Goal: Task Accomplishment & Management: Manage account settings

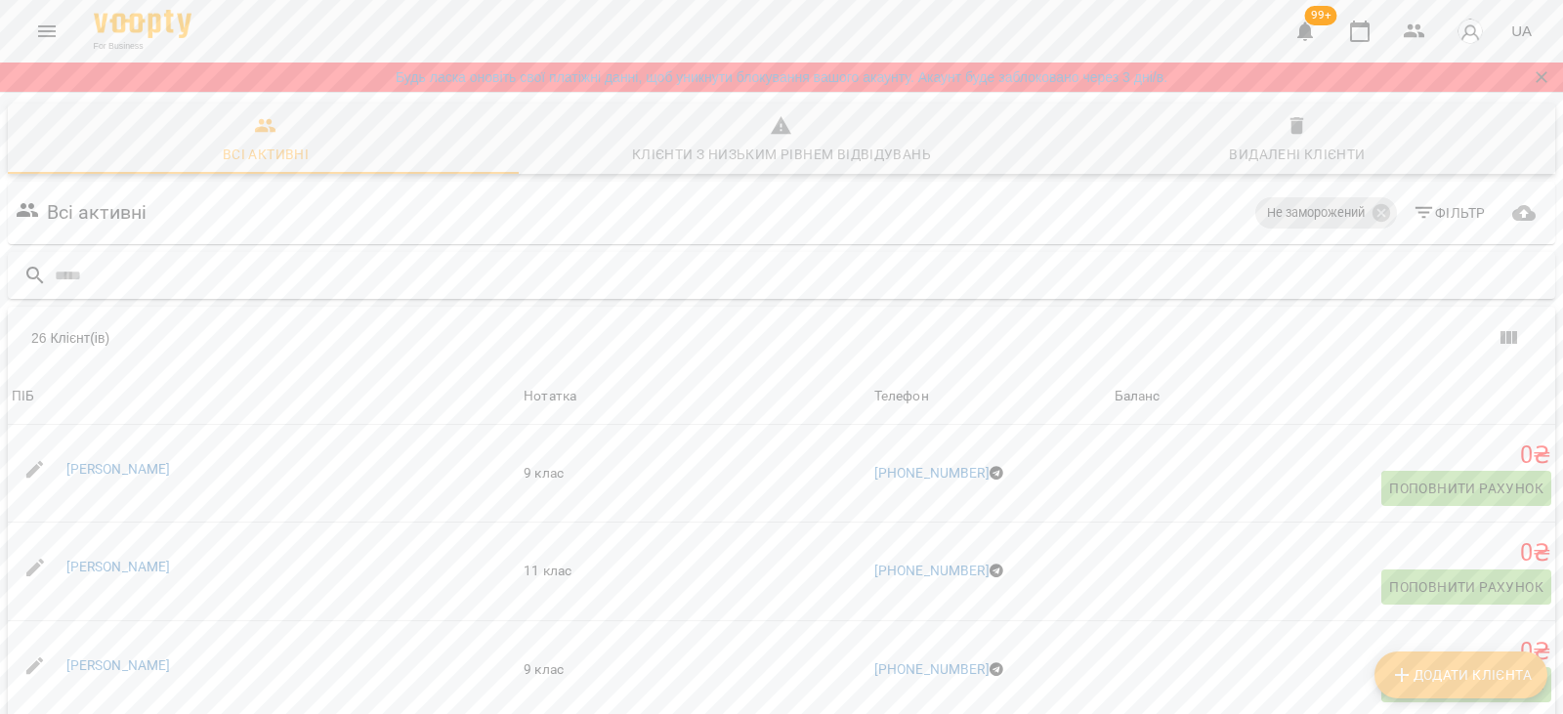
scroll to position [98, 0]
click at [128, 461] on link "Єлизавета Приймак" at bounding box center [118, 469] width 105 height 16
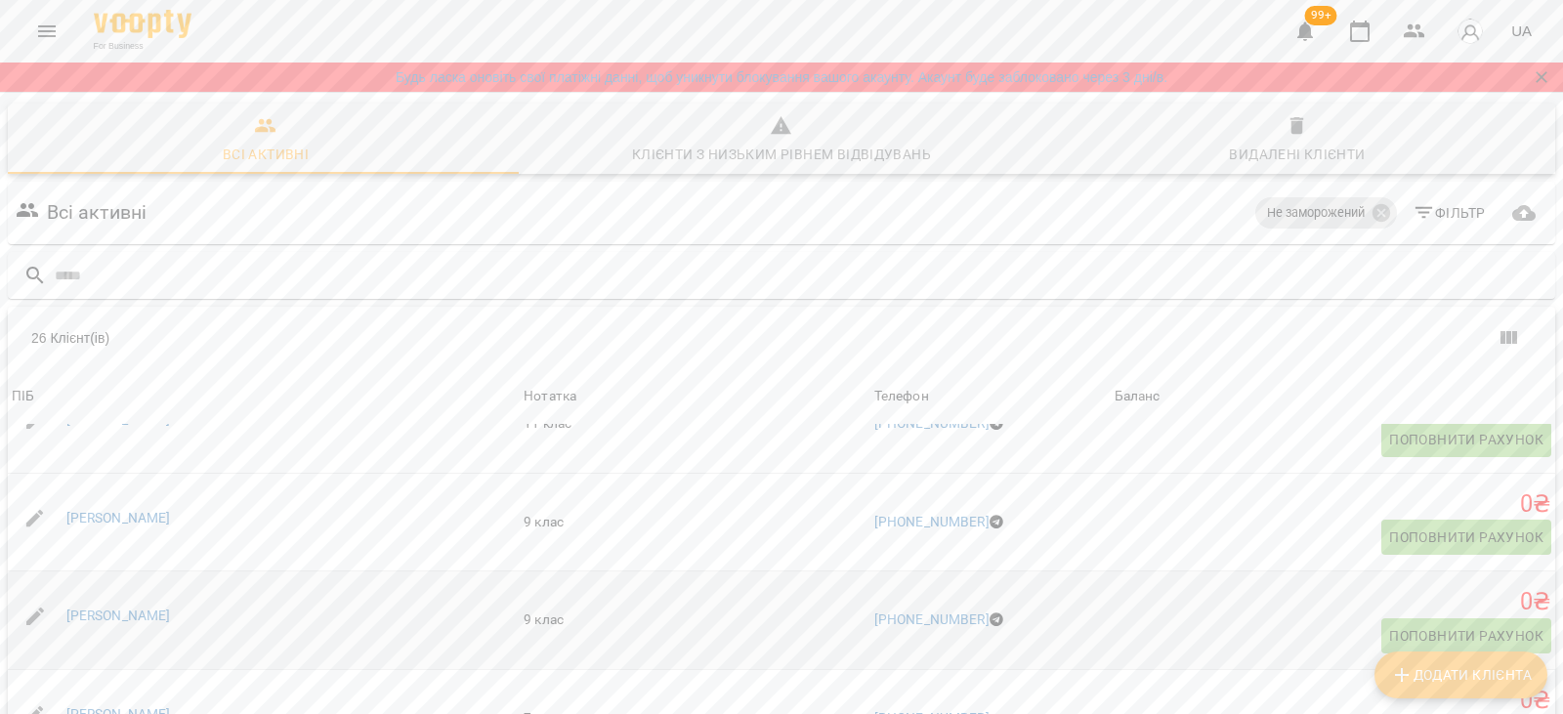
scroll to position [195, 0]
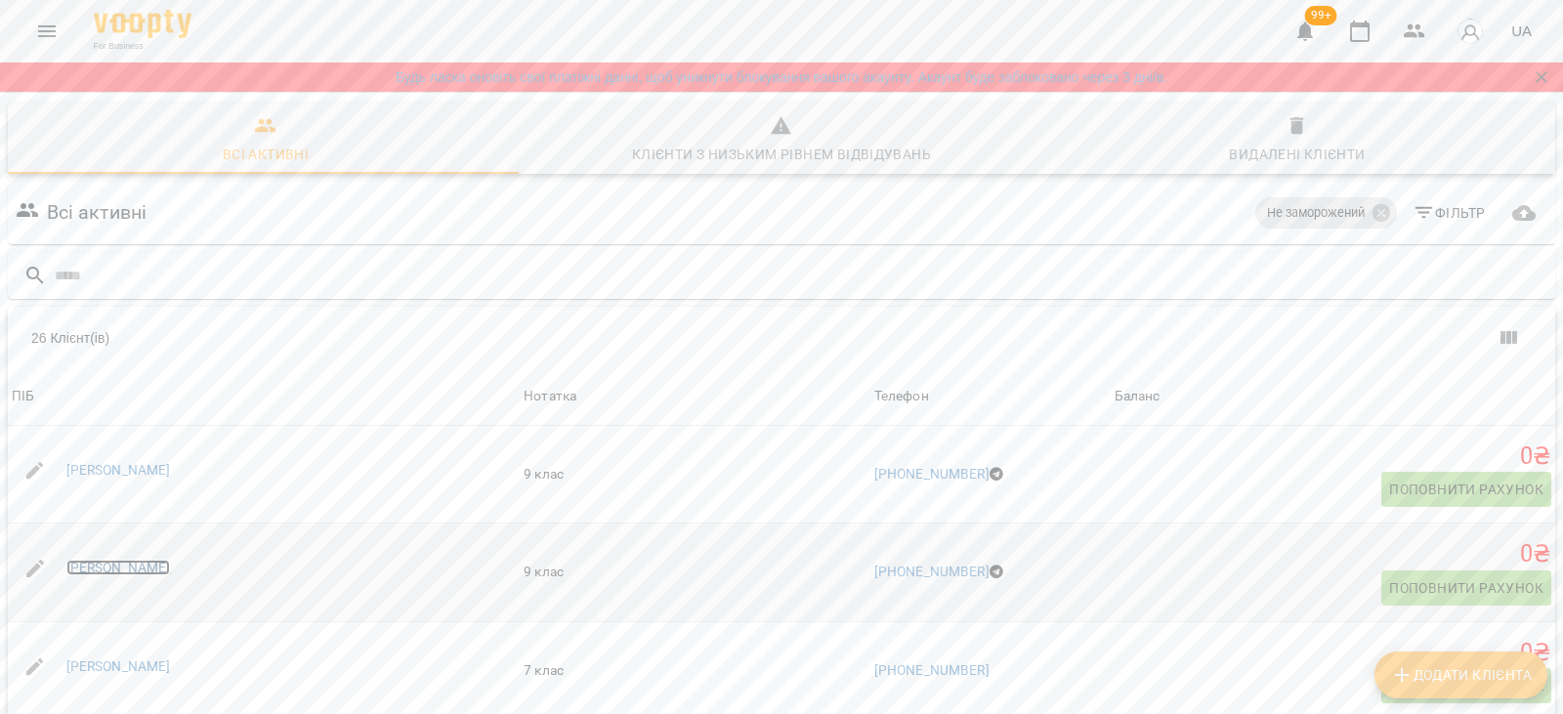
click at [100, 560] on link "Аліса Ковалько" at bounding box center [118, 568] width 105 height 16
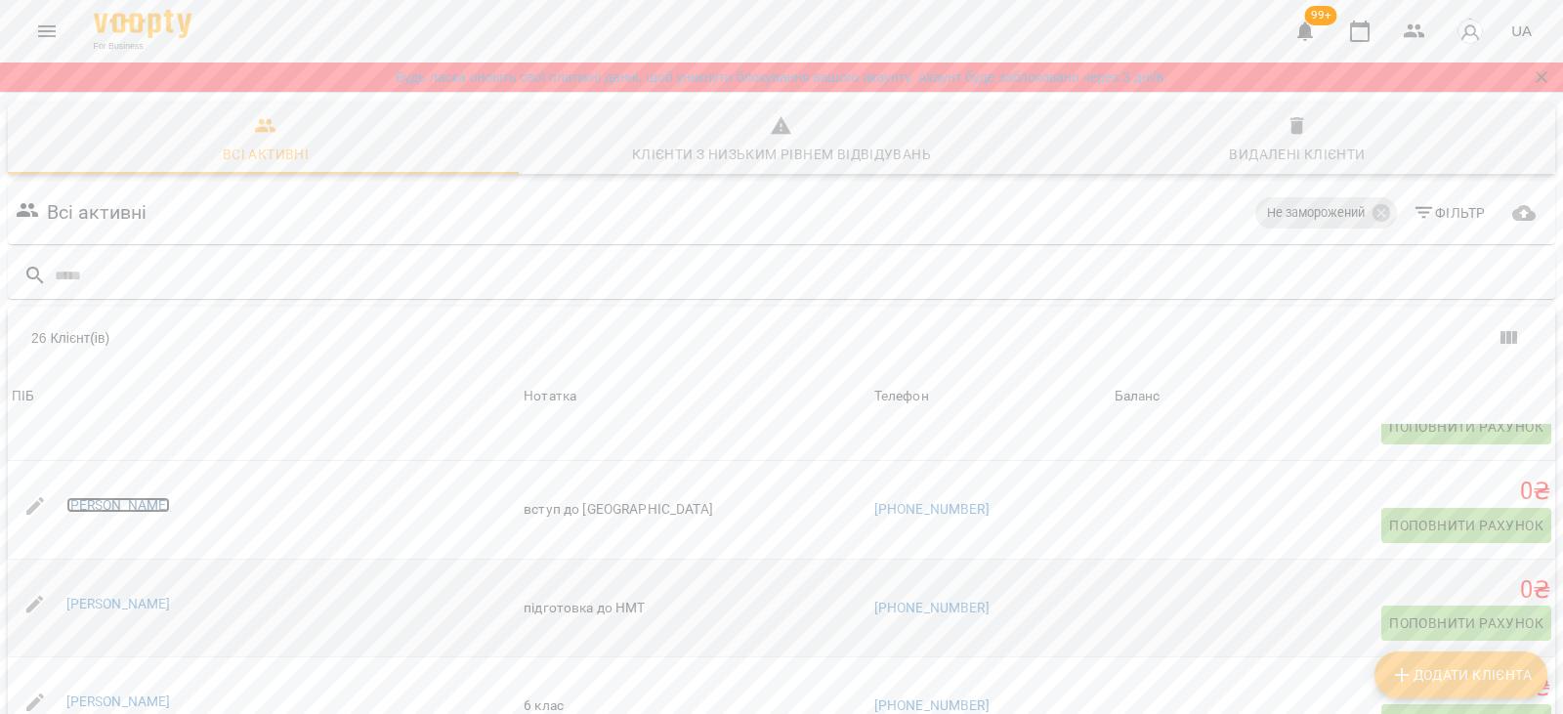
scroll to position [488, 0]
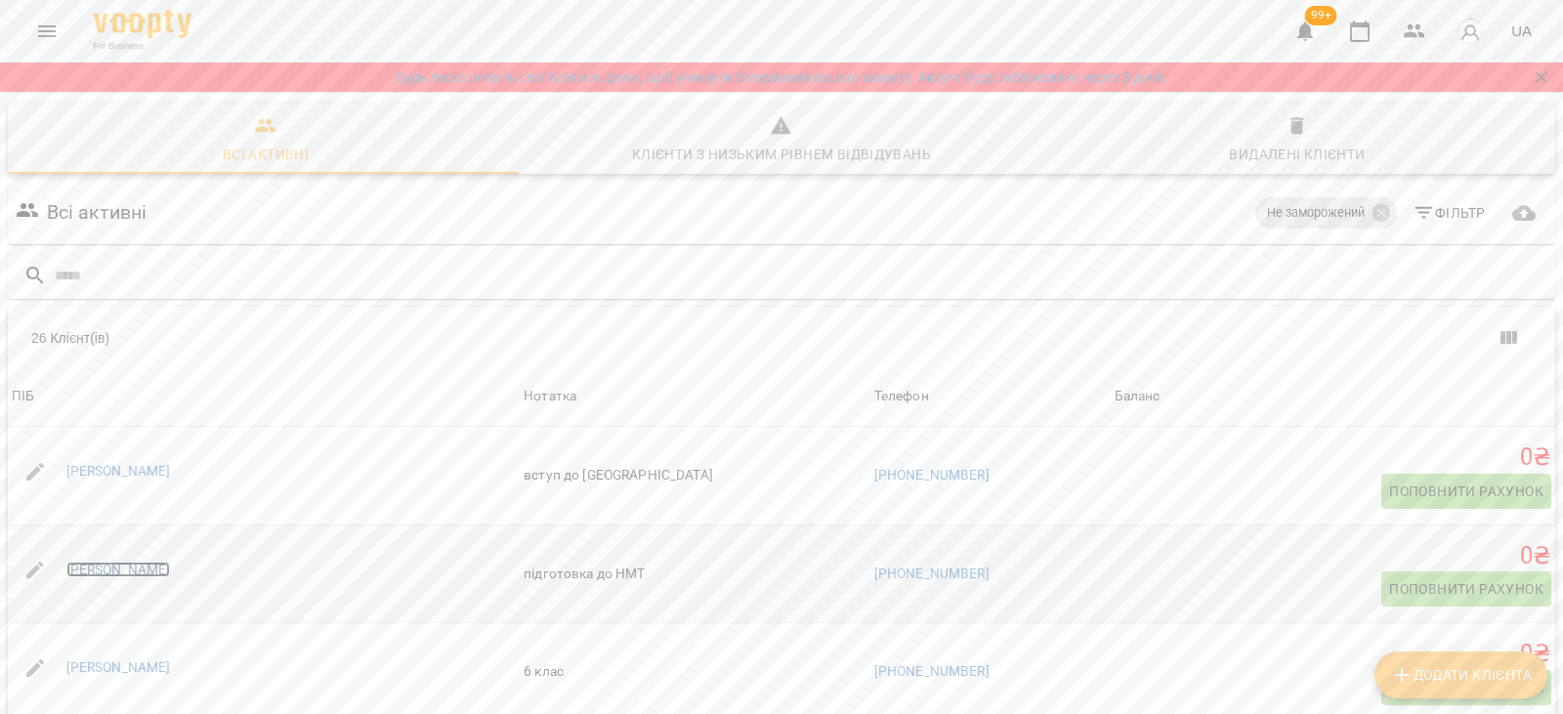
click at [98, 562] on link "[PERSON_NAME]" at bounding box center [118, 570] width 105 height 16
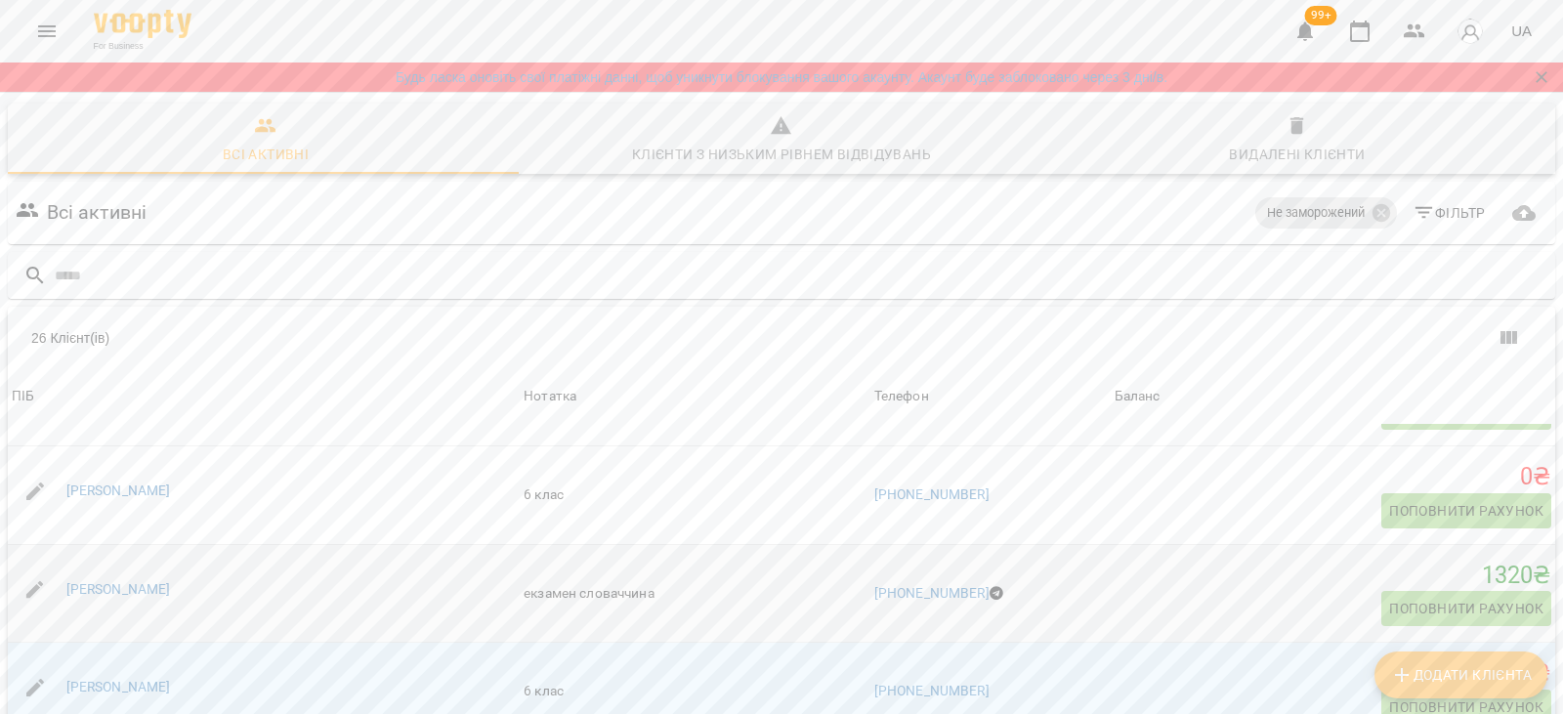
scroll to position [684, 0]
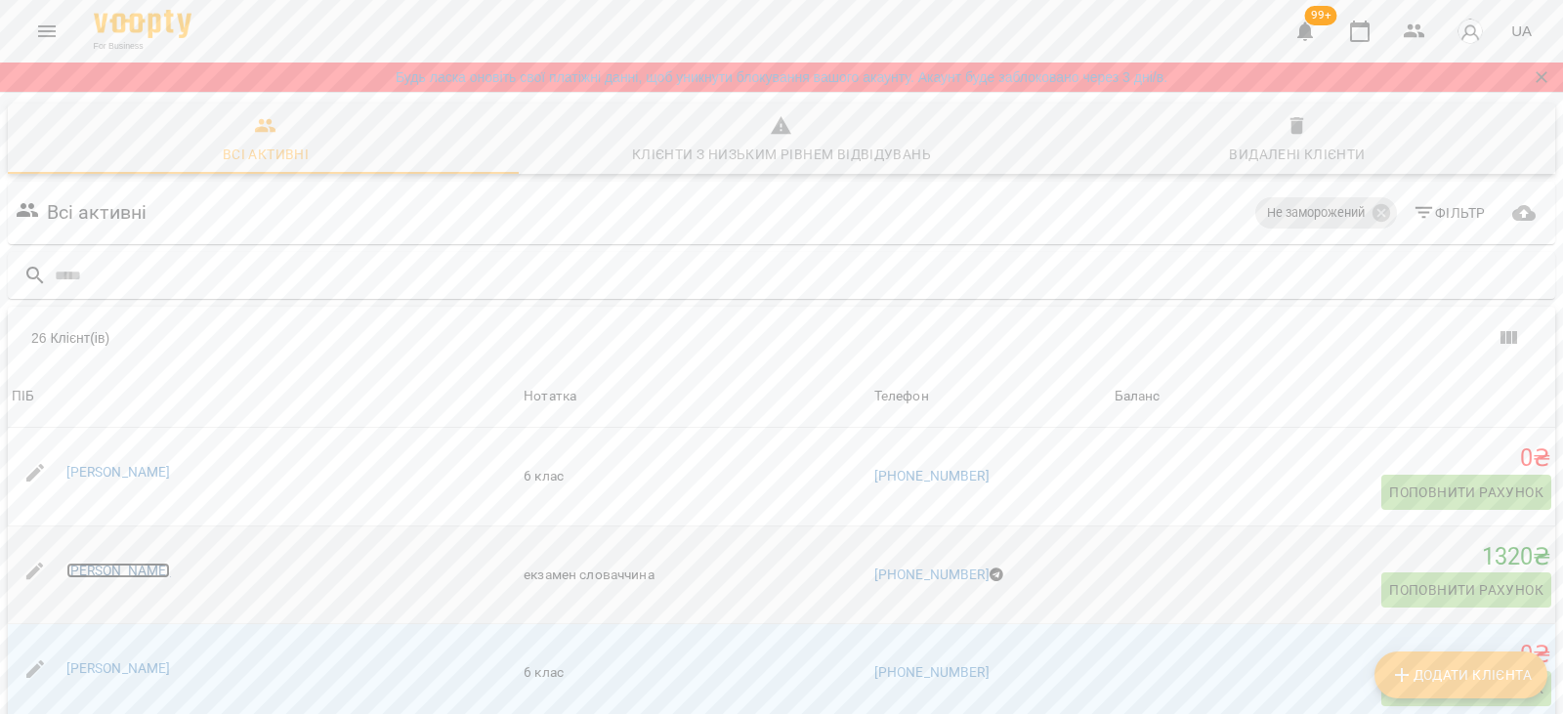
click at [92, 563] on link "Вікторія Павловська" at bounding box center [118, 571] width 105 height 16
click at [120, 660] on link "Данило Кожукар" at bounding box center [118, 668] width 105 height 16
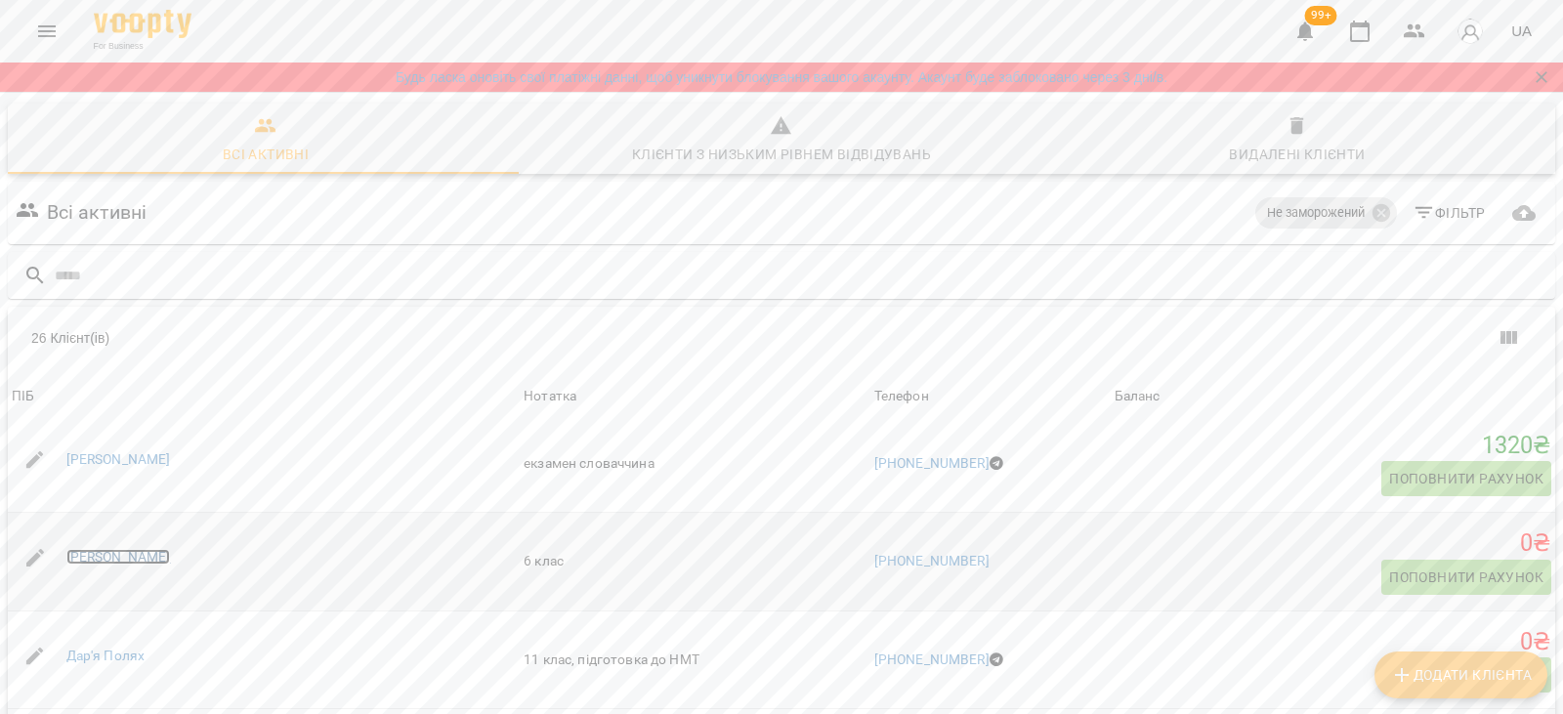
scroll to position [879, 0]
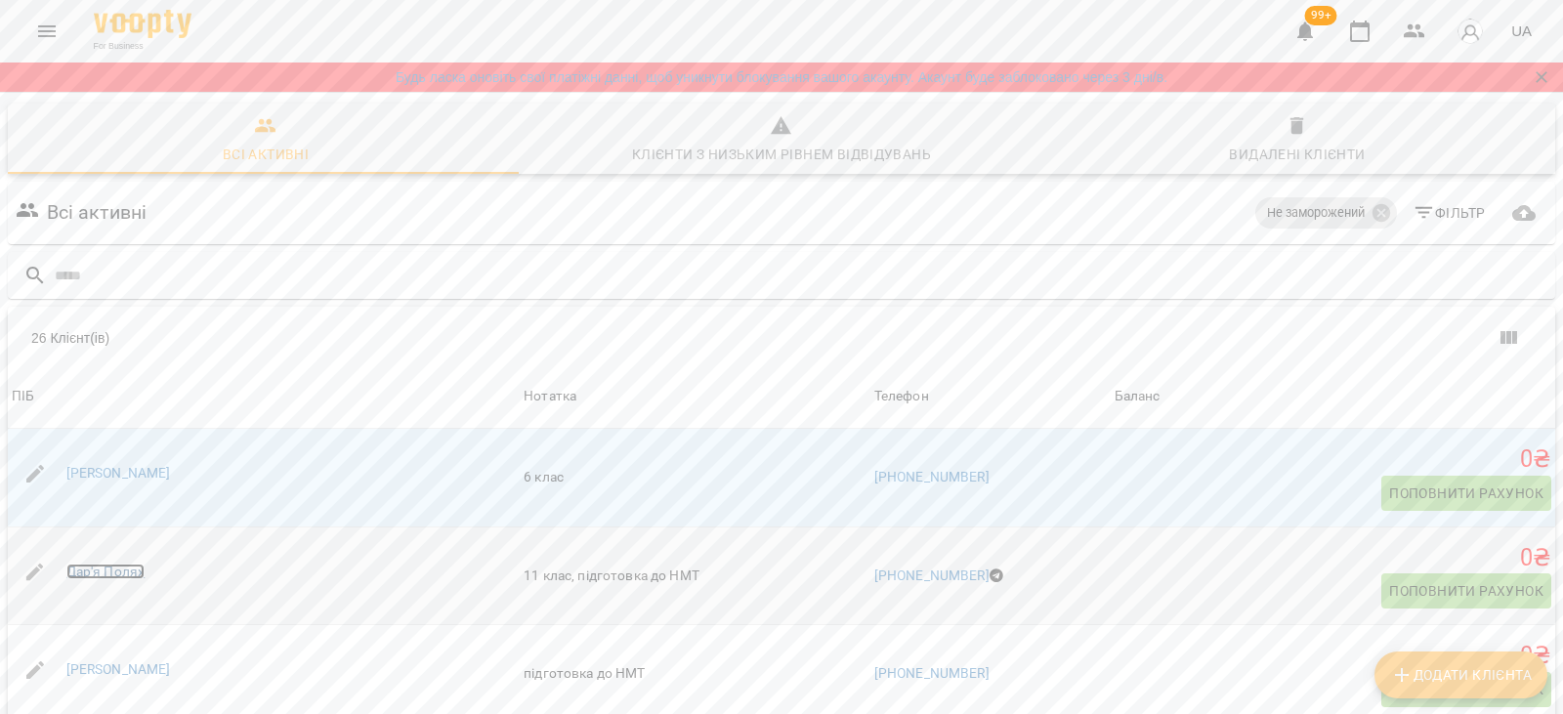
click at [97, 564] on link "Дар'я Полях" at bounding box center [105, 572] width 79 height 16
click at [112, 661] on link "Дарина Мороз" at bounding box center [118, 669] width 105 height 16
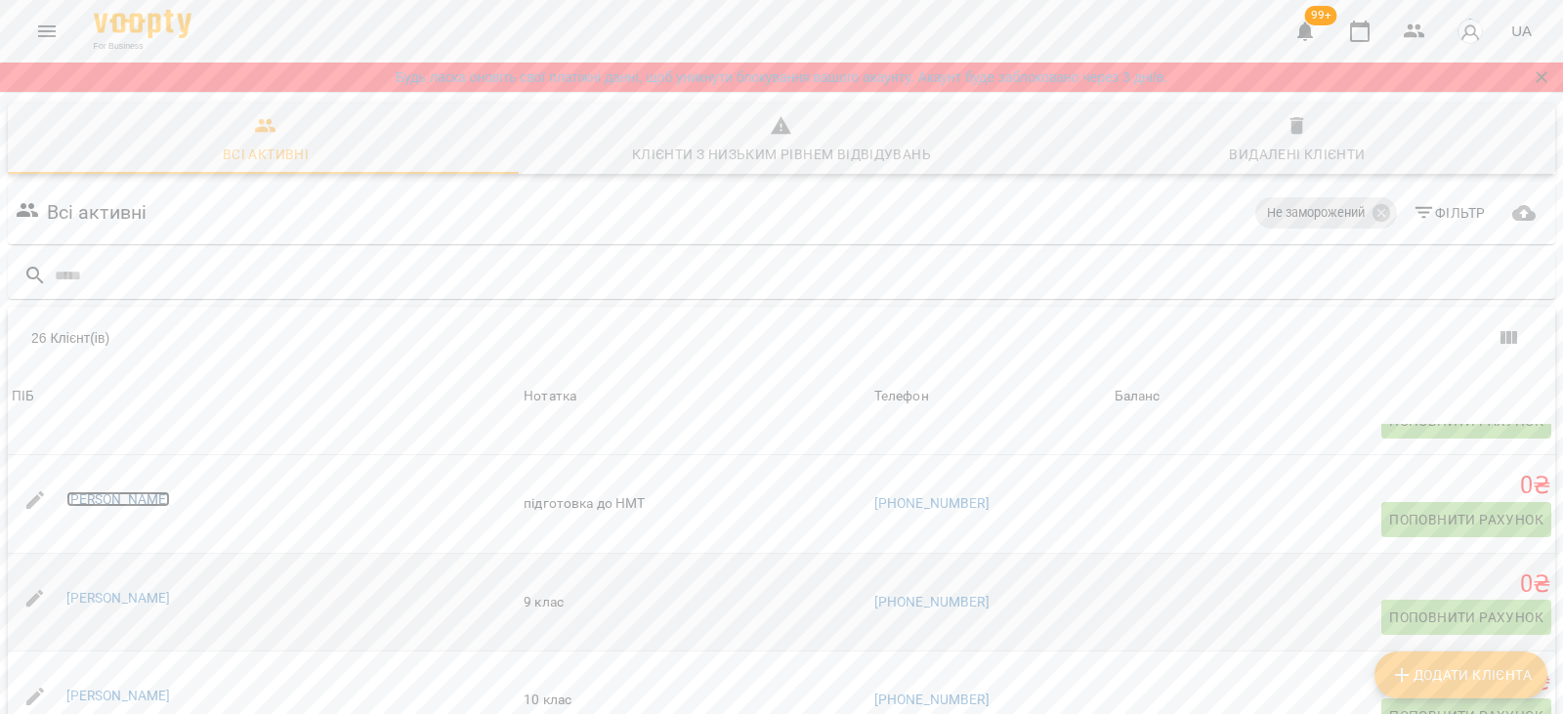
scroll to position [1074, 0]
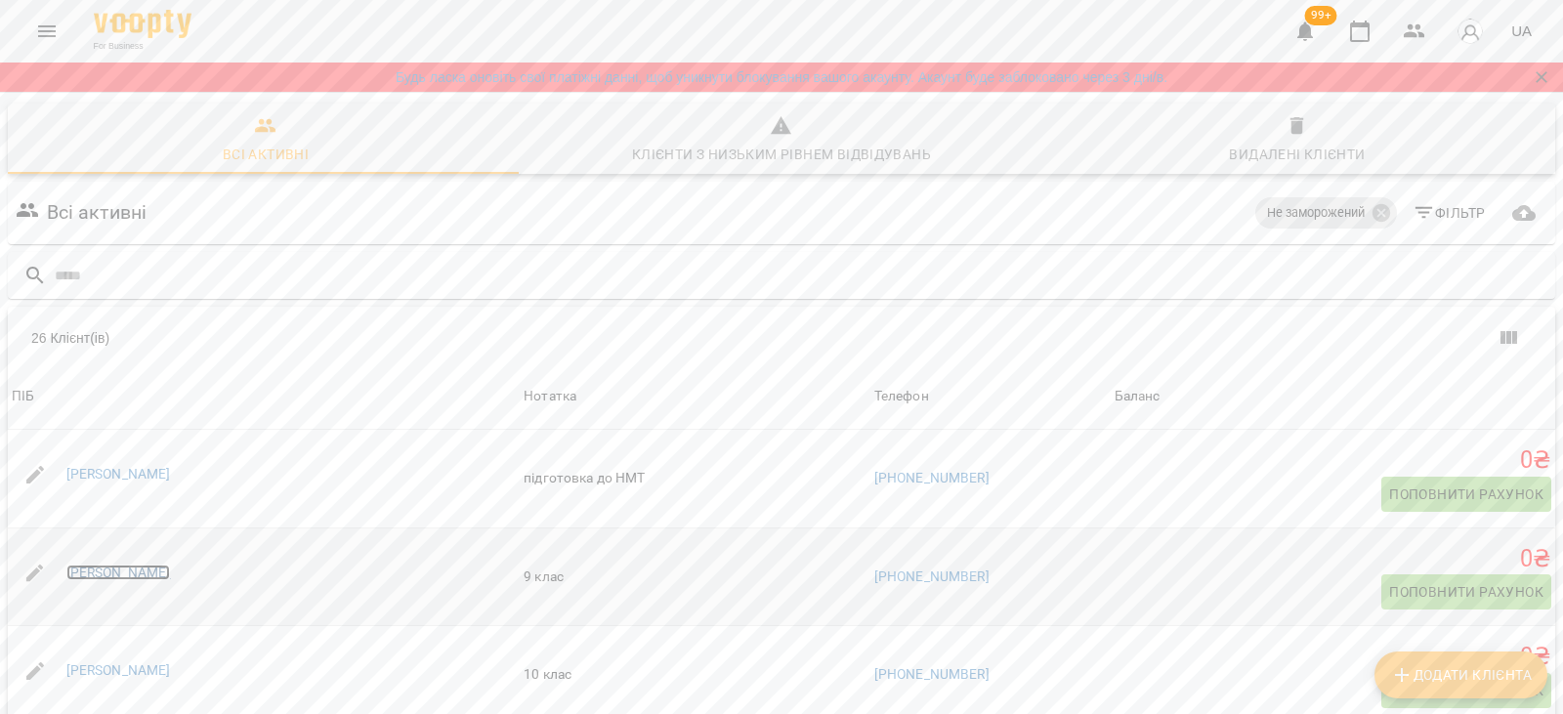
click at [103, 565] on link "Дмитро Казаков" at bounding box center [118, 573] width 105 height 16
click at [111, 662] on link "Кароліна Гресь" at bounding box center [118, 670] width 105 height 16
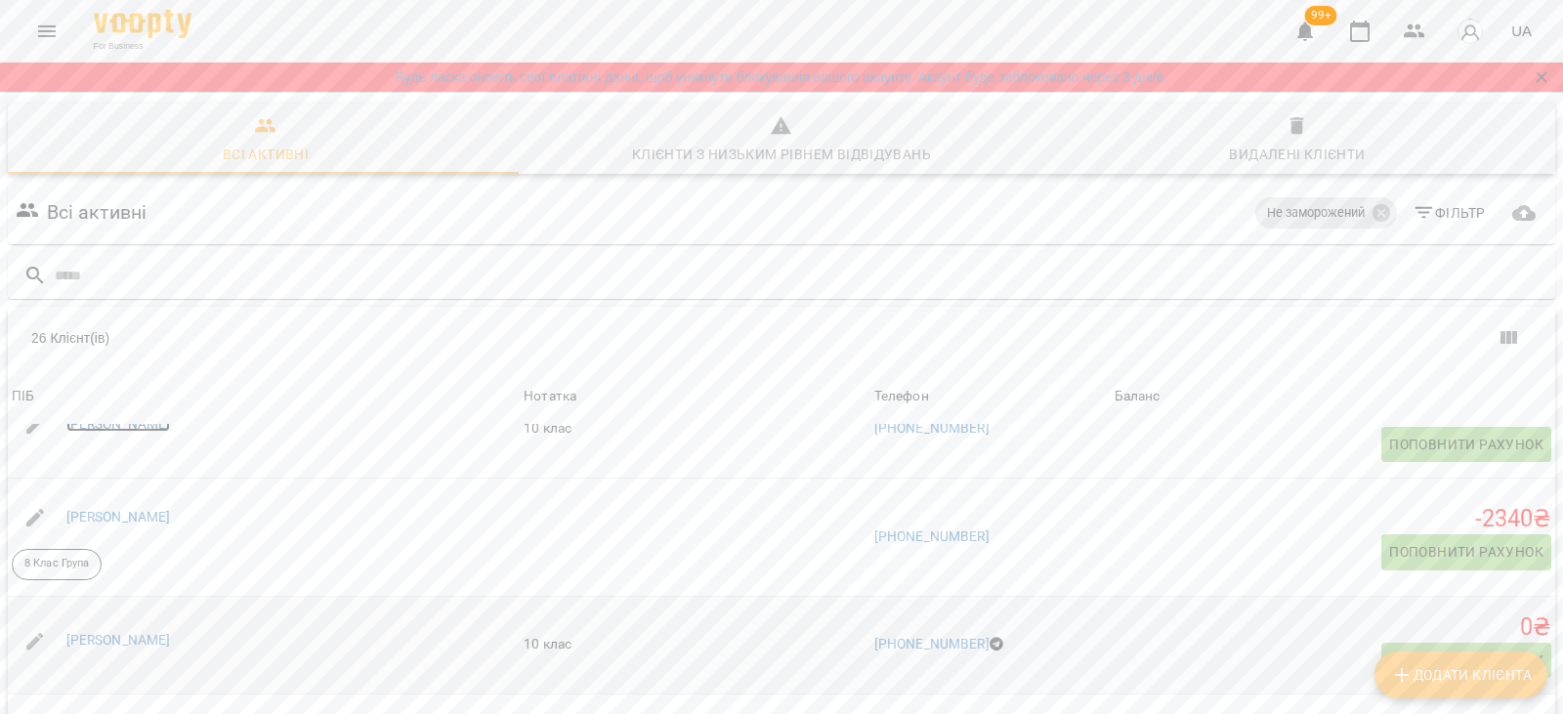
scroll to position [1368, 0]
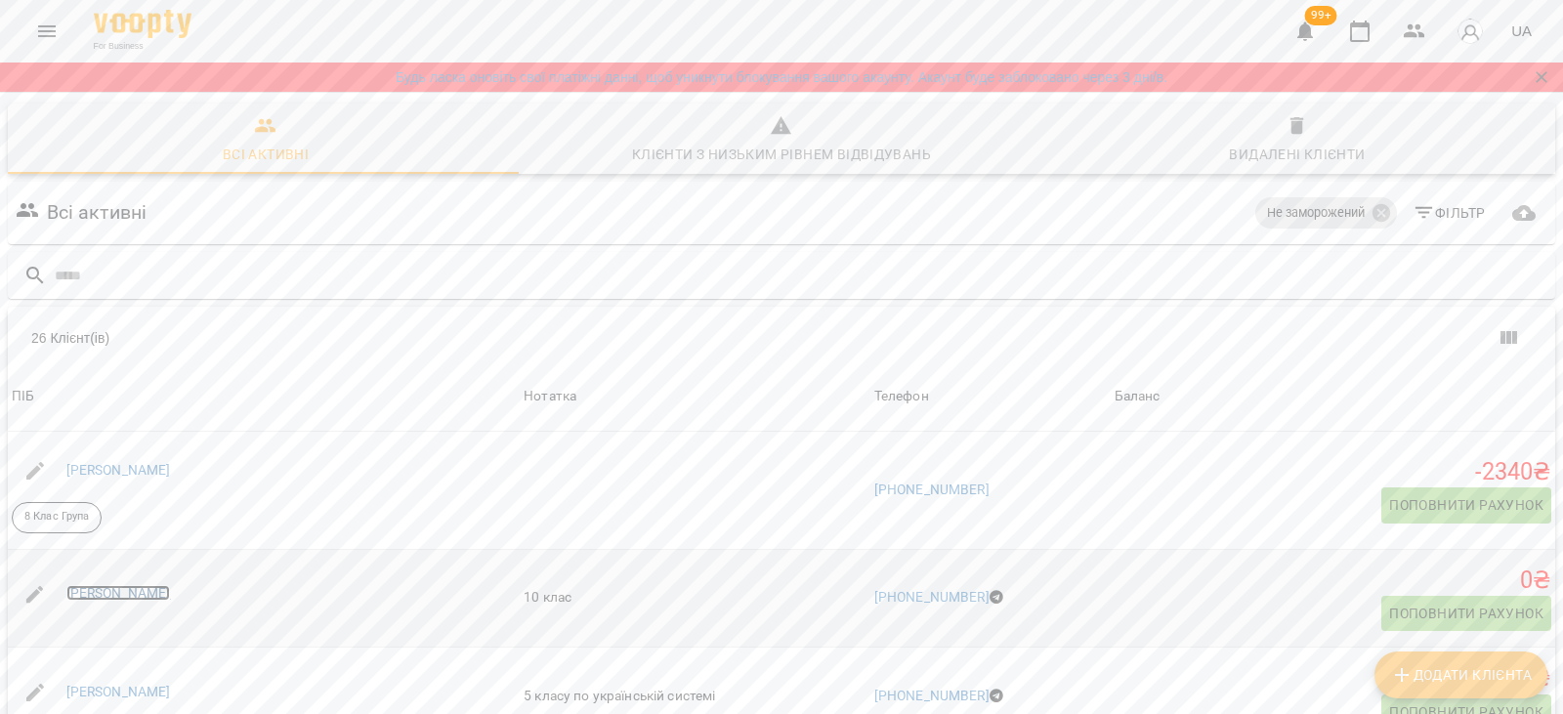
click at [125, 585] on link "Ліса Гончаренко" at bounding box center [118, 593] width 105 height 16
click at [129, 684] on link "Макар Стрилюк" at bounding box center [118, 692] width 105 height 16
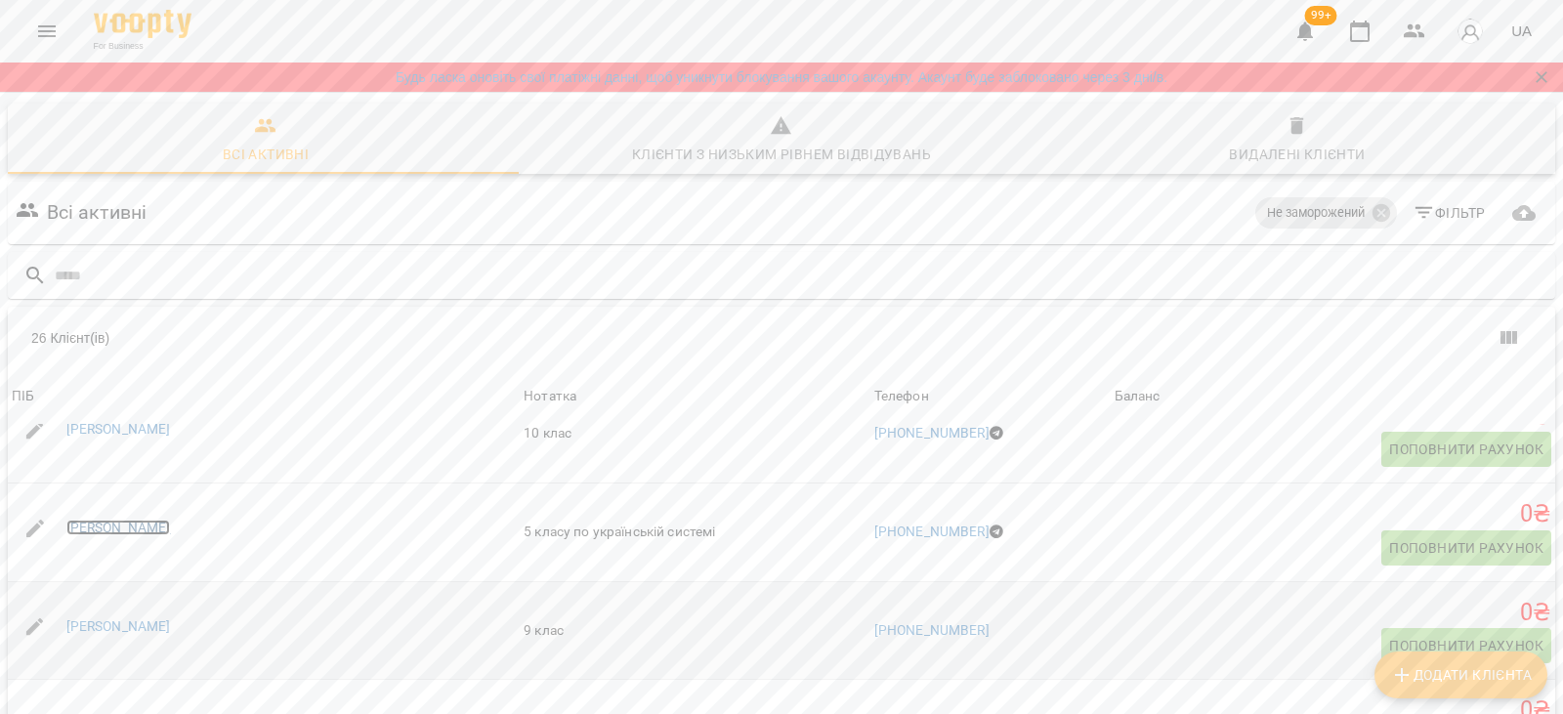
scroll to position [1563, 0]
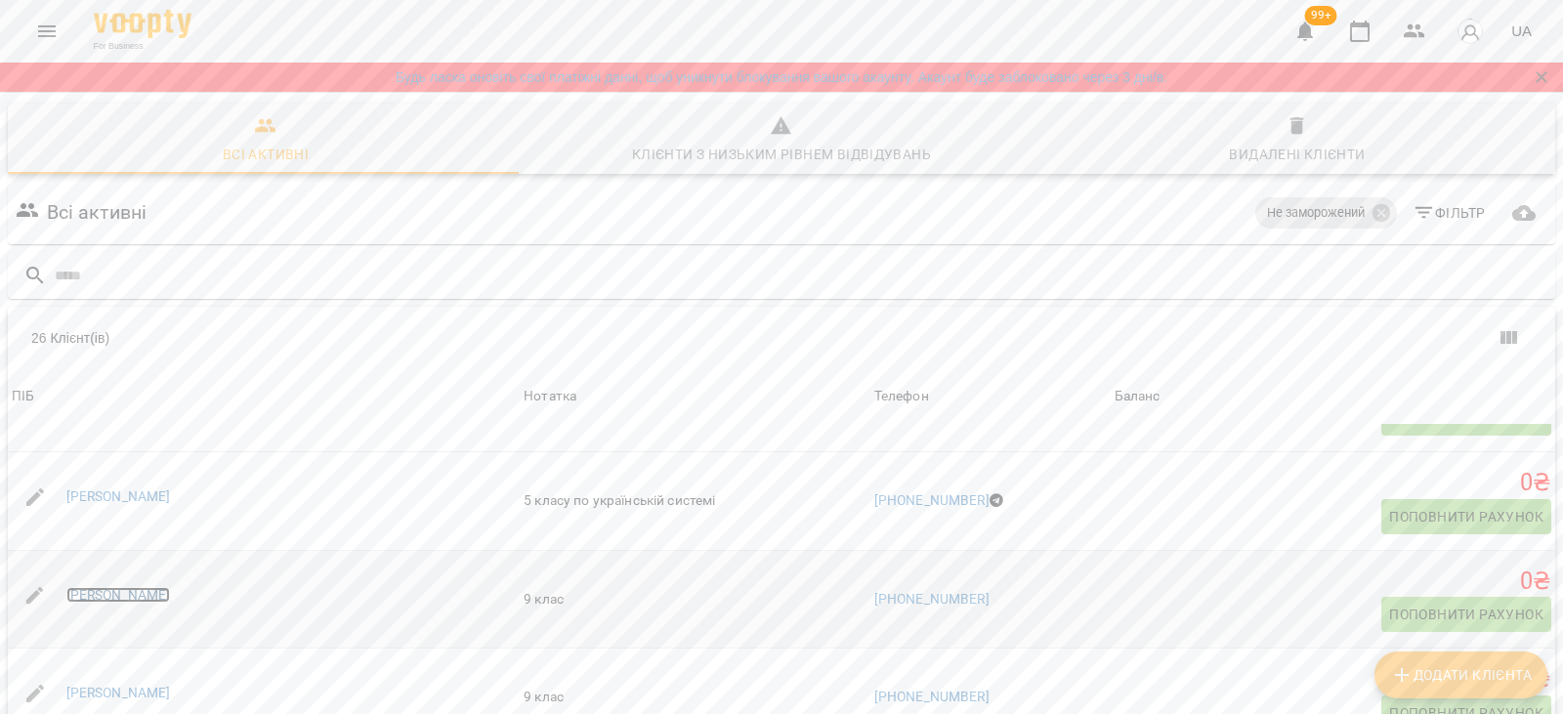
click at [108, 587] on link "Марта Векліч" at bounding box center [118, 595] width 105 height 16
click at [138, 685] on link "Марія Боголюбська" at bounding box center [118, 693] width 105 height 16
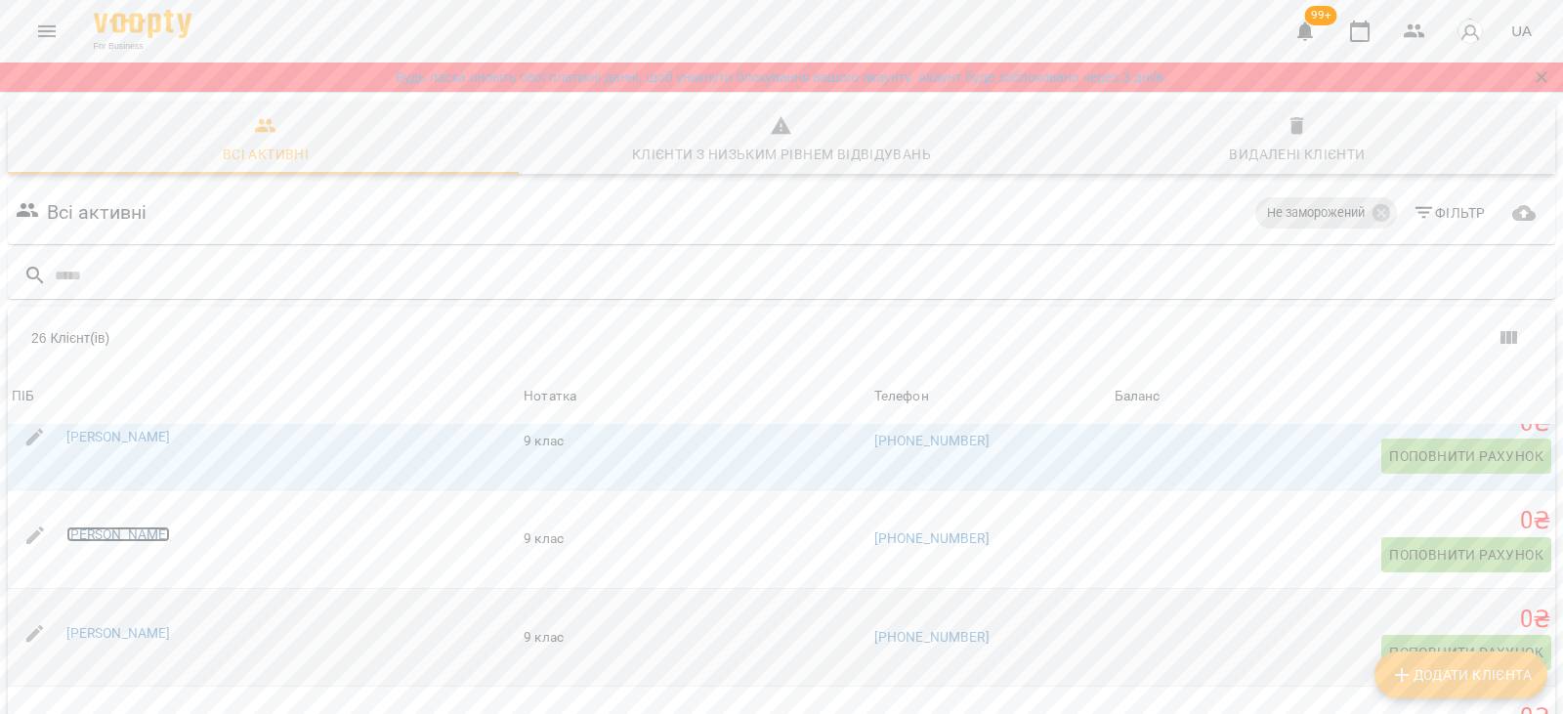
scroll to position [1758, 0]
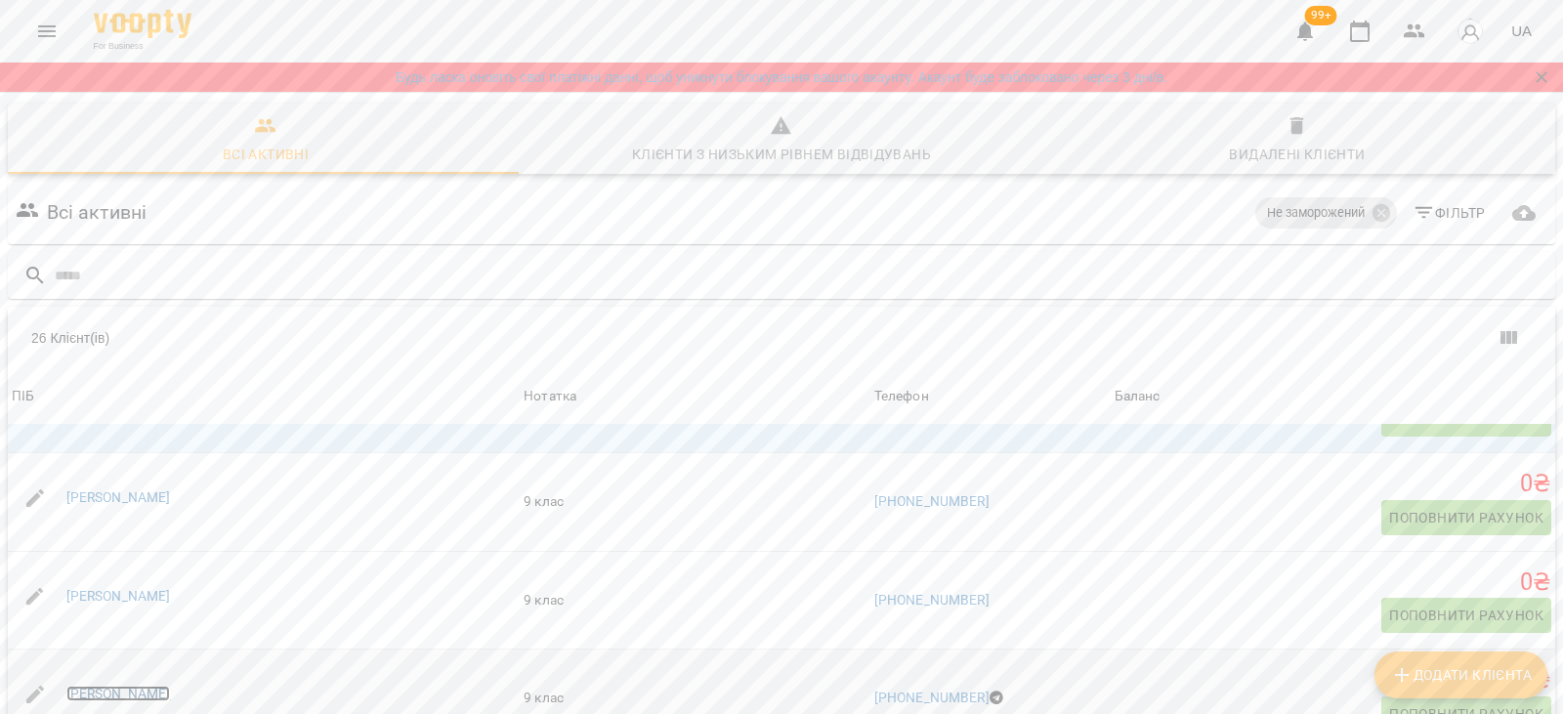
click at [115, 686] on link "Марія Мельниченко" at bounding box center [118, 694] width 105 height 16
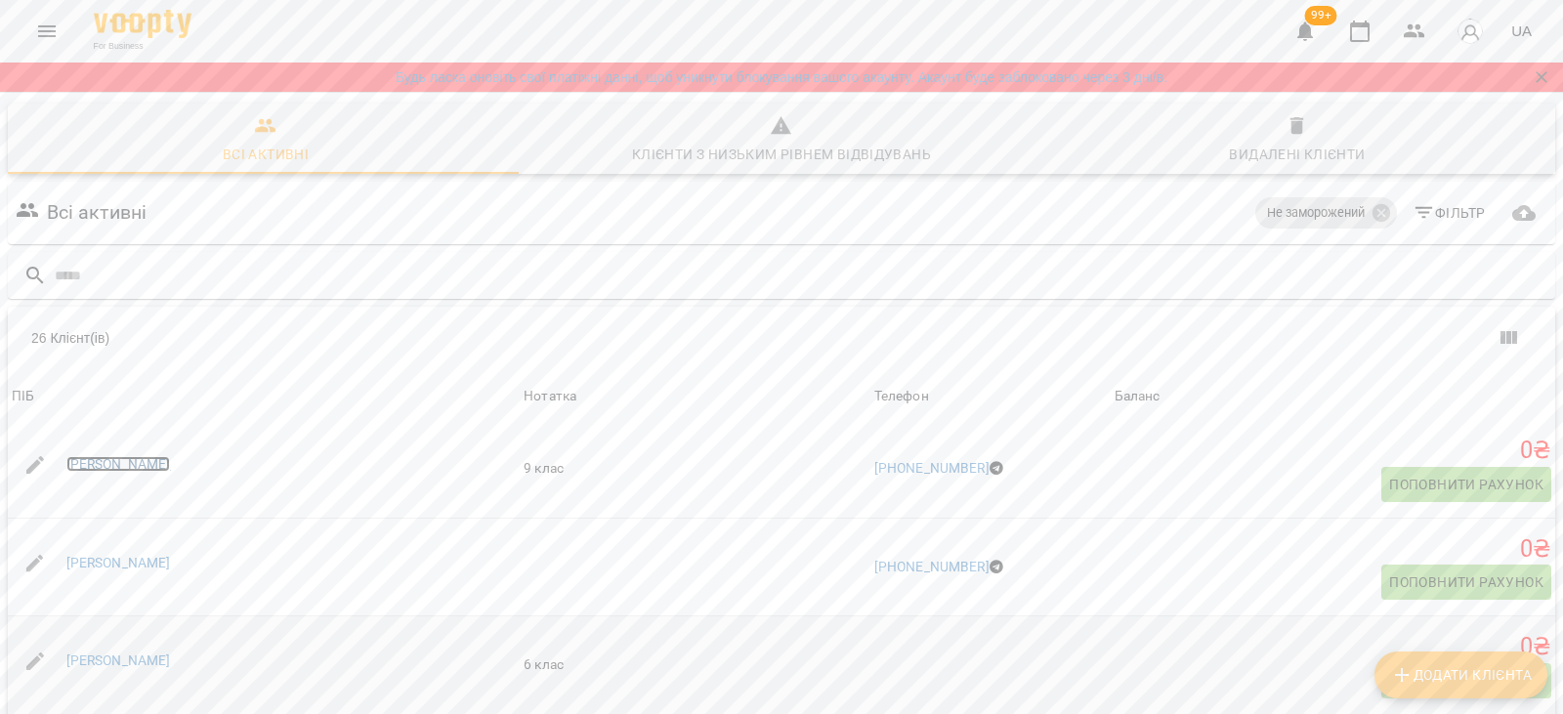
scroll to position [1954, 0]
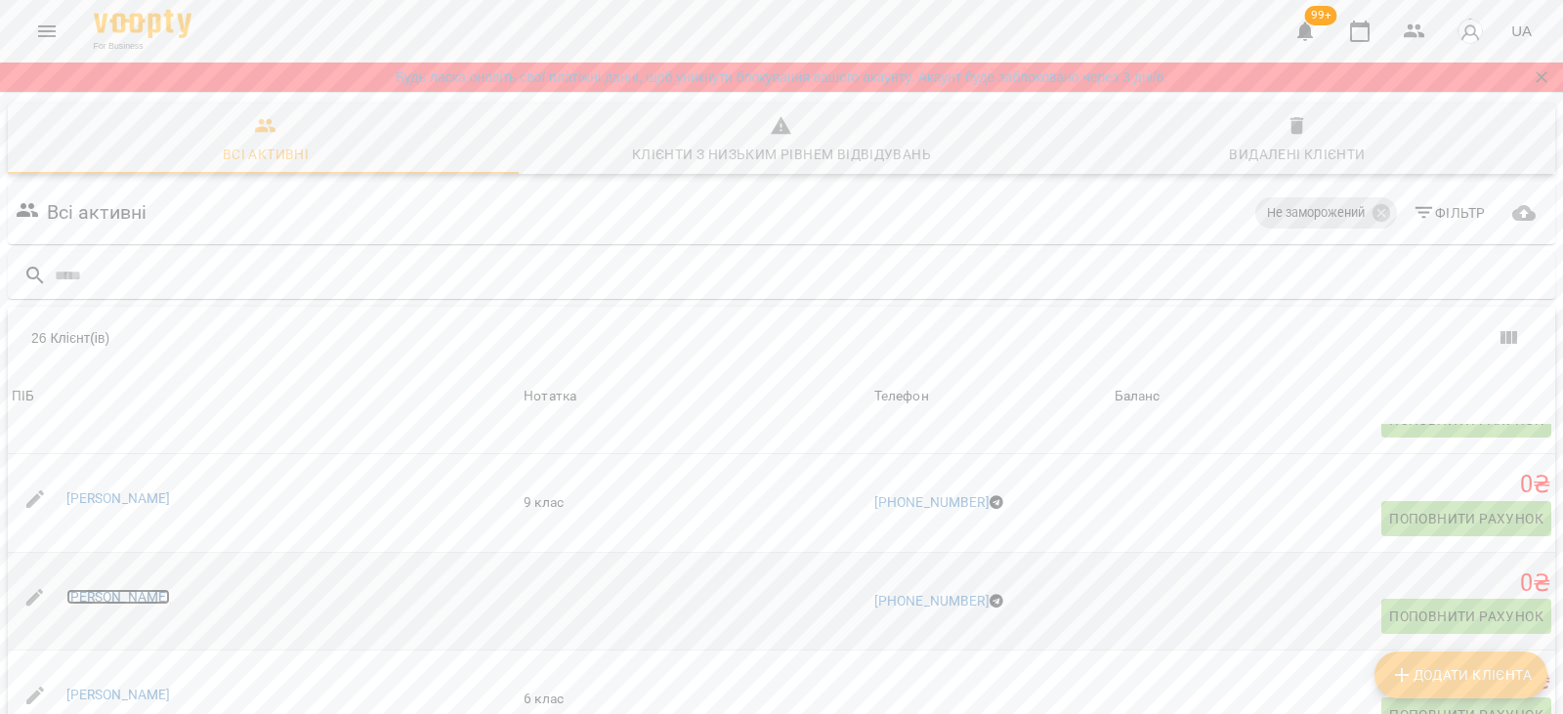
click at [110, 589] on link "[PERSON_NAME]" at bounding box center [118, 597] width 105 height 16
click at [137, 589] on link "[PERSON_NAME]" at bounding box center [118, 597] width 105 height 16
click at [129, 589] on link "Сабріна Кун" at bounding box center [118, 597] width 105 height 16
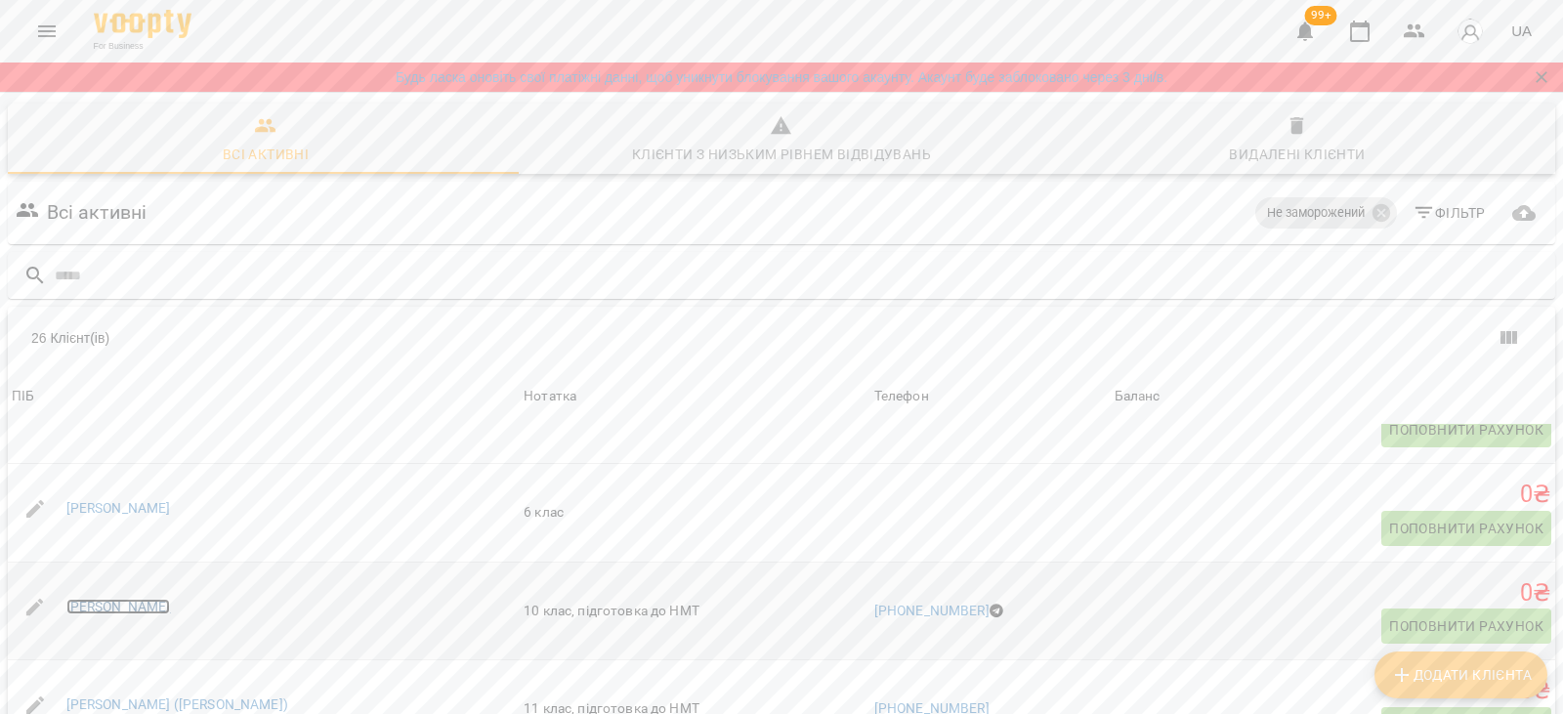
click at [130, 599] on link "Софія Загурська" at bounding box center [118, 607] width 105 height 16
click at [137, 696] on link "Уляна (Ле Тхі Ван Ханг)" at bounding box center [177, 704] width 222 height 16
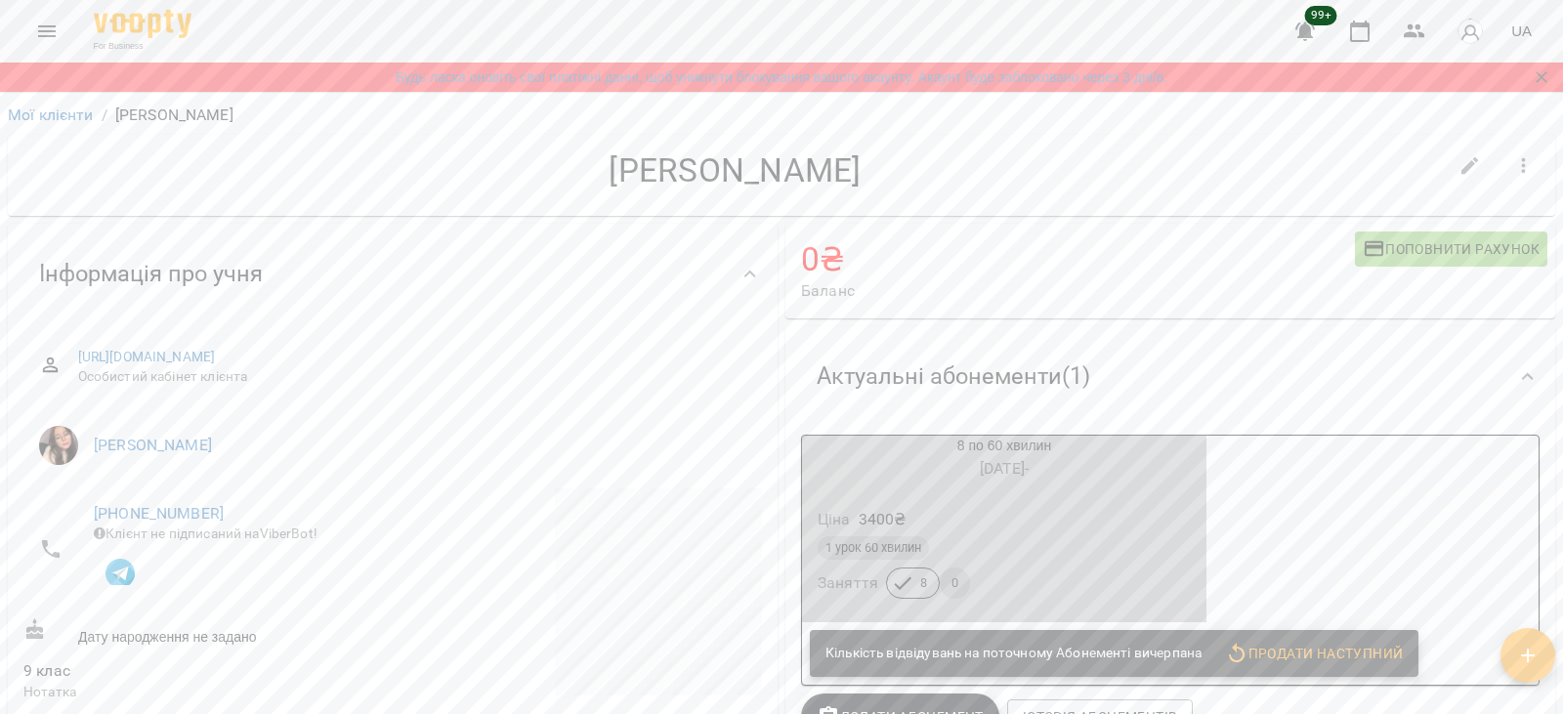
click at [902, 497] on div "Ціна 3400 ₴ 1 урок 60 хвилин Заняття 8 0" at bounding box center [1004, 556] width 404 height 133
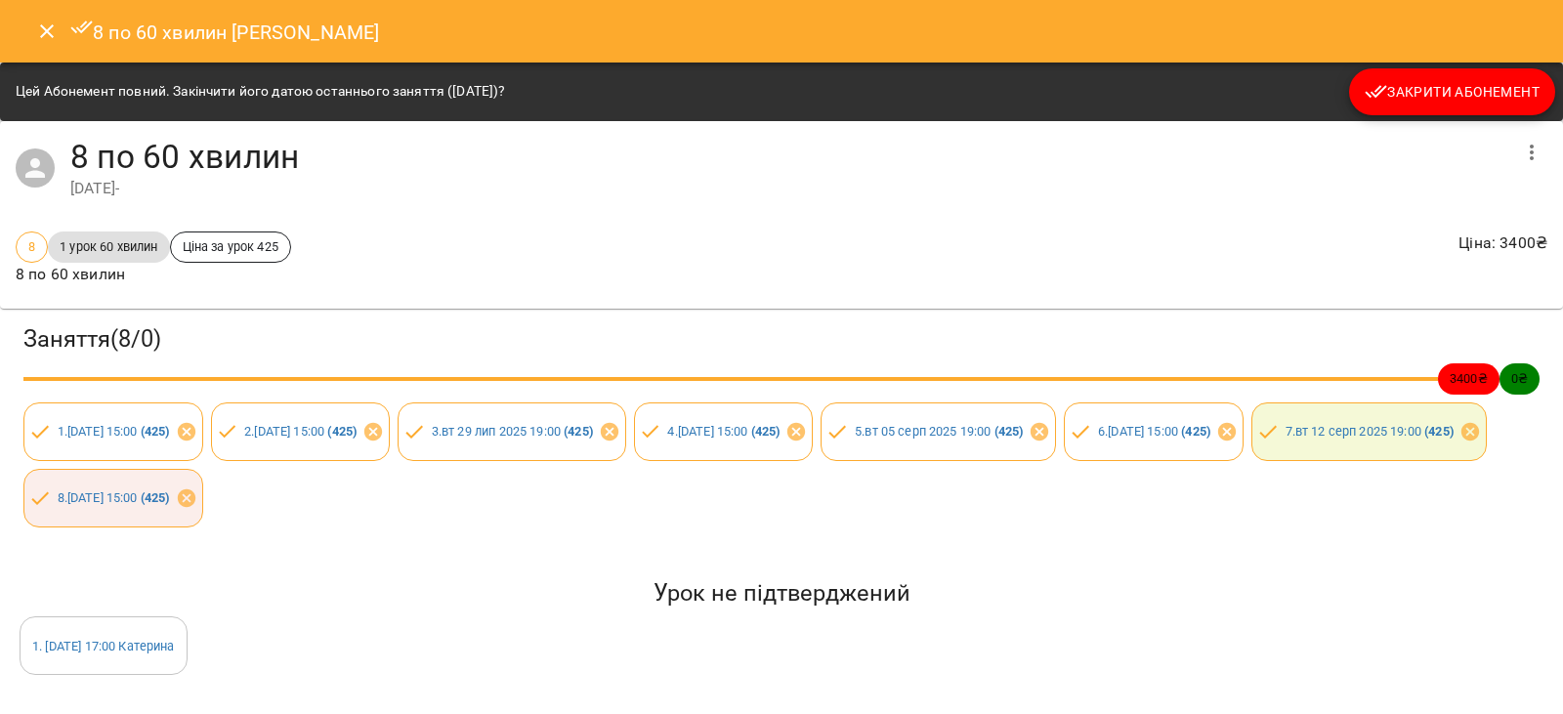
click at [1411, 48] on div "8 по 60 хвилин Єлизавета Приймак" at bounding box center [781, 31] width 1563 height 63
click at [1410, 94] on span "Закрити Абонемент" at bounding box center [1452, 91] width 175 height 23
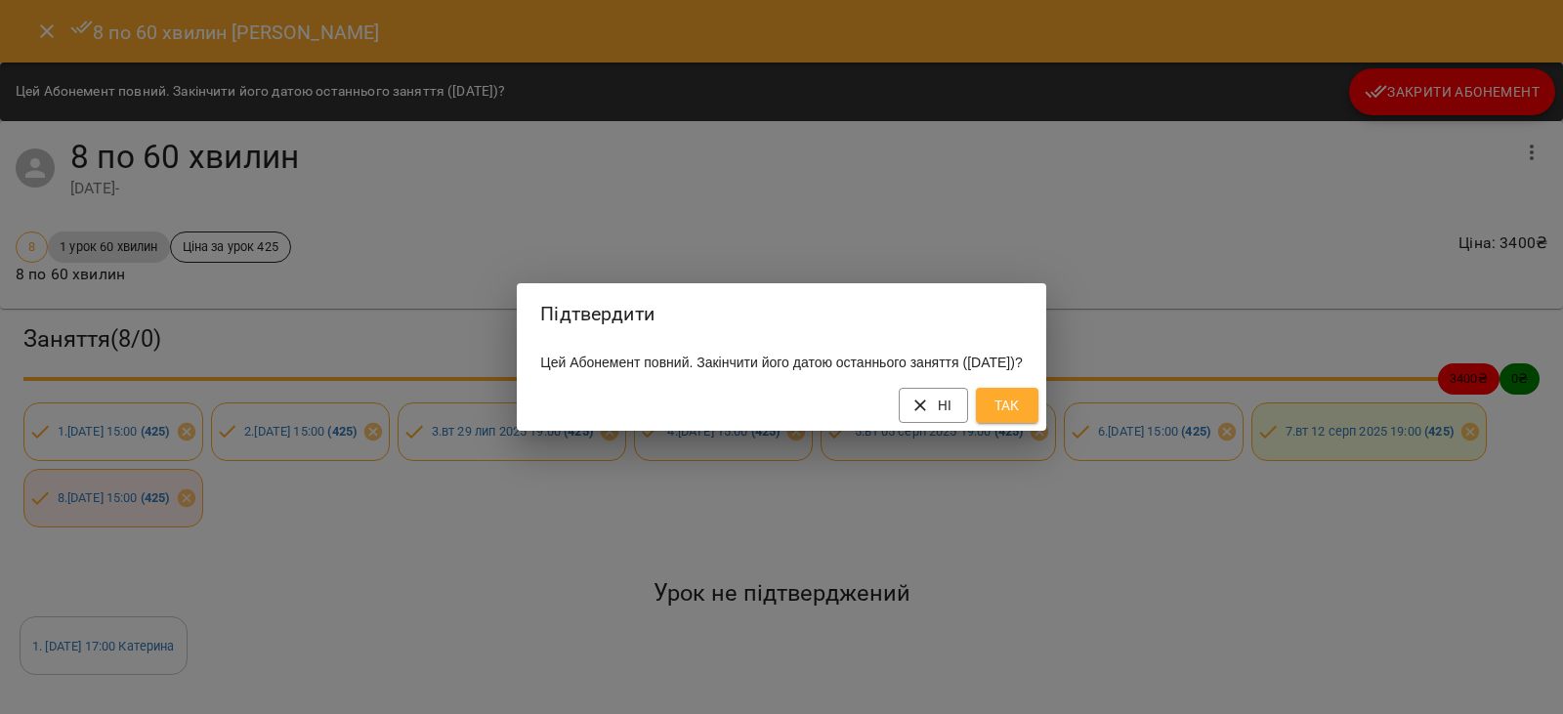
click at [1023, 417] on span "Так" at bounding box center [1006, 405] width 31 height 23
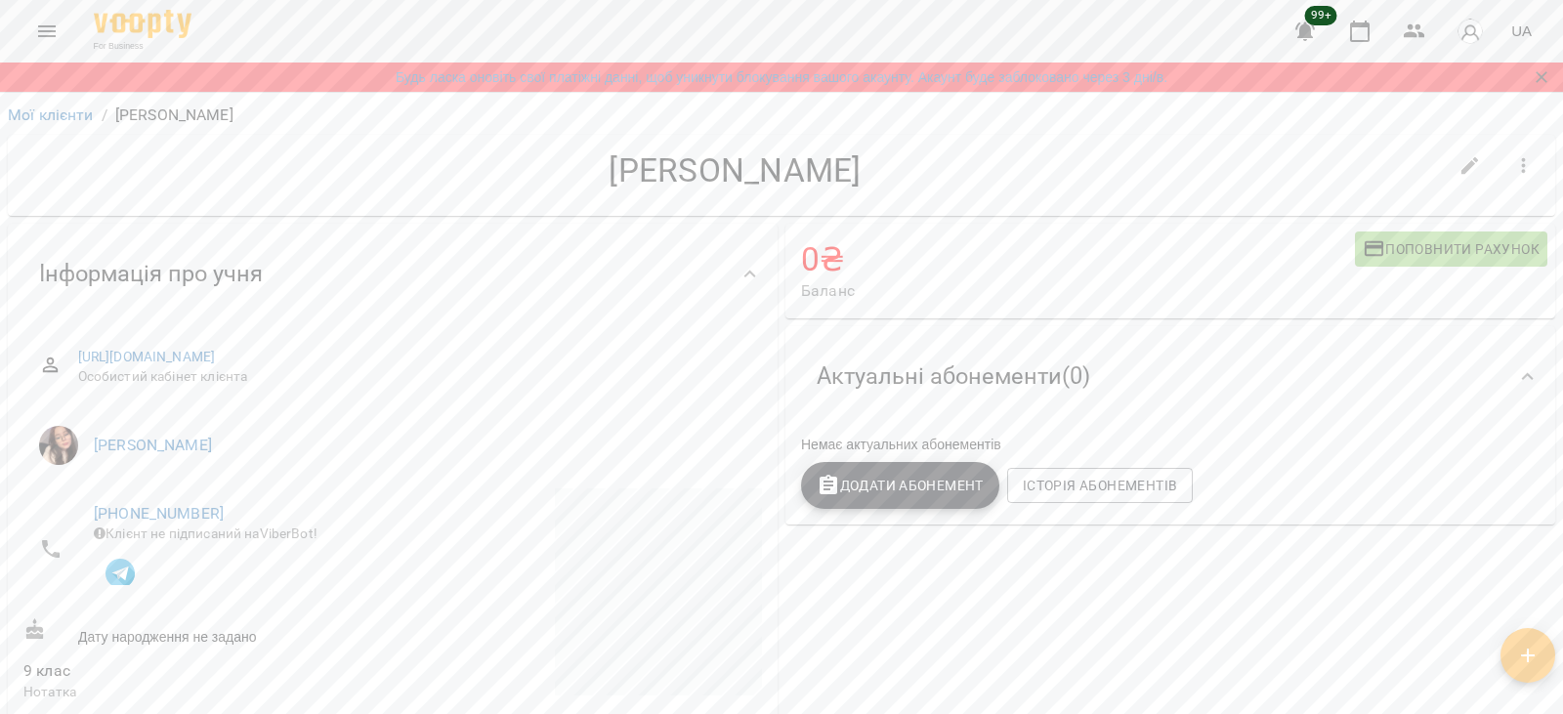
drag, startPoint x: 564, startPoint y: 171, endPoint x: 887, endPoint y: 199, distance: 324.6
click at [887, 199] on div "Єлизавета Приймак" at bounding box center [734, 175] width 1423 height 50
copy h4 "Єлизавета Приймак"
